Goal: Transaction & Acquisition: Purchase product/service

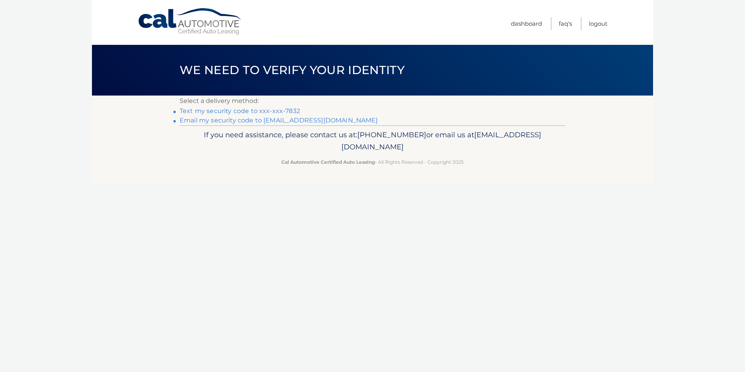
click at [203, 111] on link "Text my security code to xxx-xxx-7832" at bounding box center [240, 110] width 120 height 7
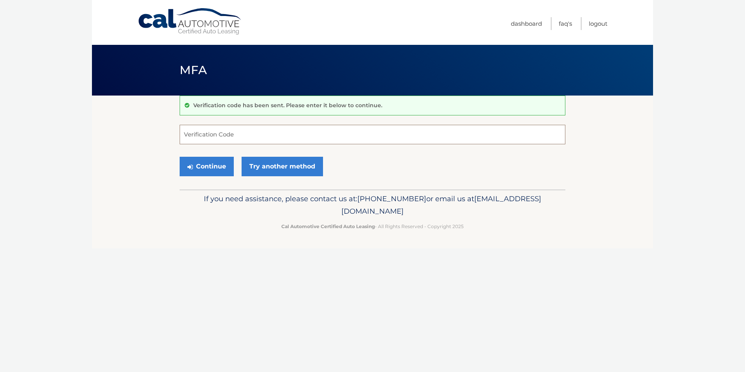
click at [216, 133] on input "Verification Code" at bounding box center [373, 134] width 386 height 19
type input "624689"
click at [210, 169] on button "Continue" at bounding box center [207, 166] width 54 height 19
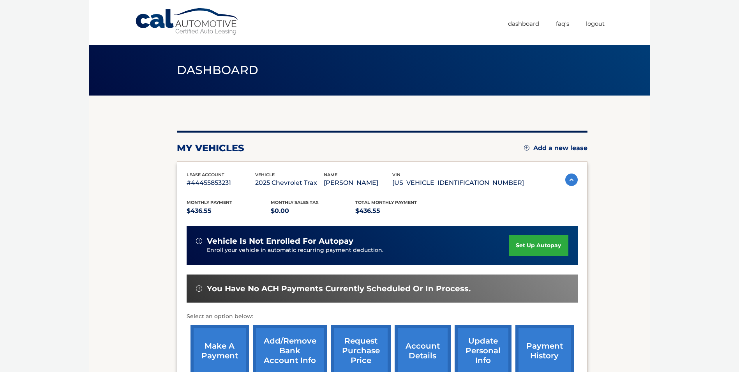
click at [219, 348] on link "make a payment" at bounding box center [219, 350] width 58 height 51
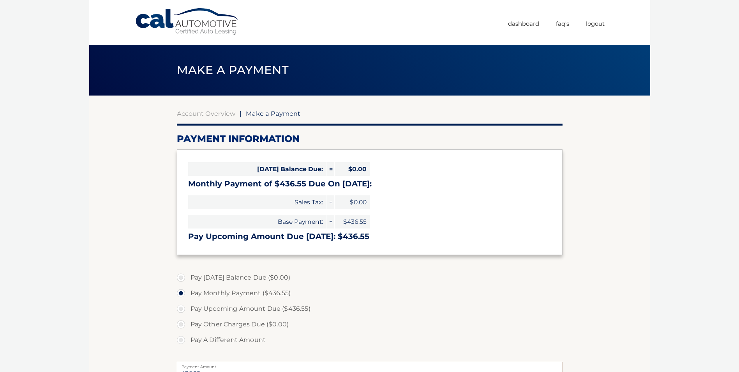
select select "YzhhMzExY2EtOTkzYi00NzMwLWI5ZWItZjYxZTU5ZDY0NWM5"
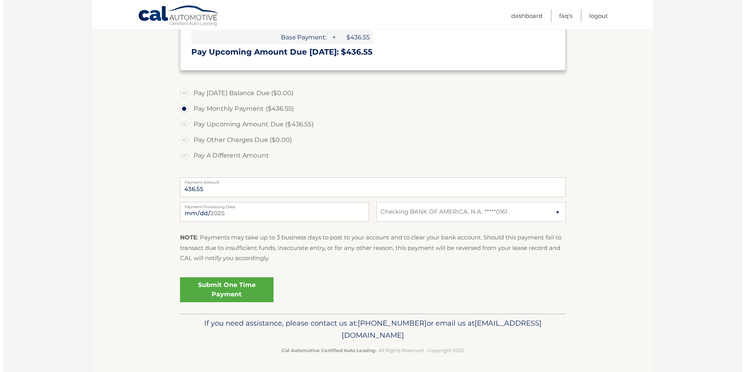
scroll to position [185, 0]
click at [225, 291] on link "Submit One Time Payment" at bounding box center [223, 288] width 93 height 25
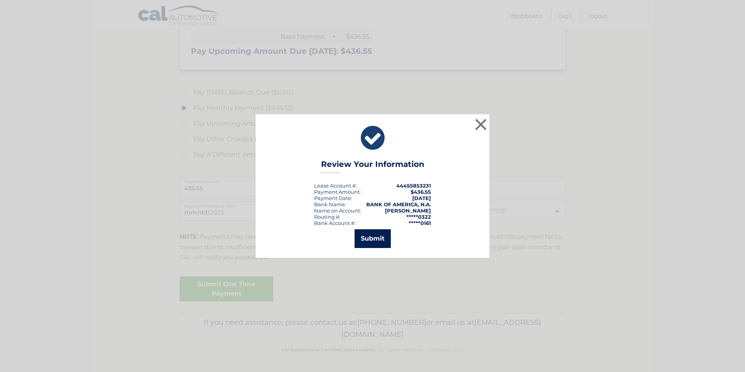
click at [375, 242] on button "Submit" at bounding box center [372, 238] width 36 height 19
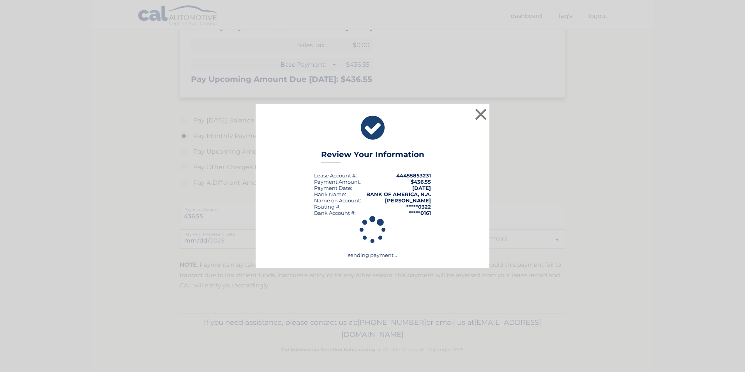
scroll to position [157, 0]
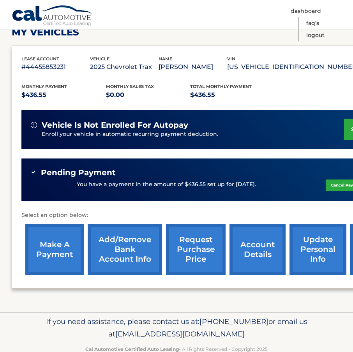
scroll to position [135, 0]
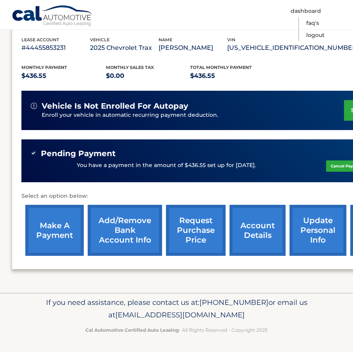
click at [259, 232] on link "account details" at bounding box center [257, 230] width 56 height 51
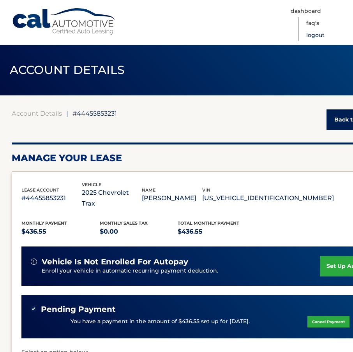
click at [313, 34] on link "Logout" at bounding box center [315, 35] width 18 height 12
